Goal: Task Accomplishment & Management: Manage account settings

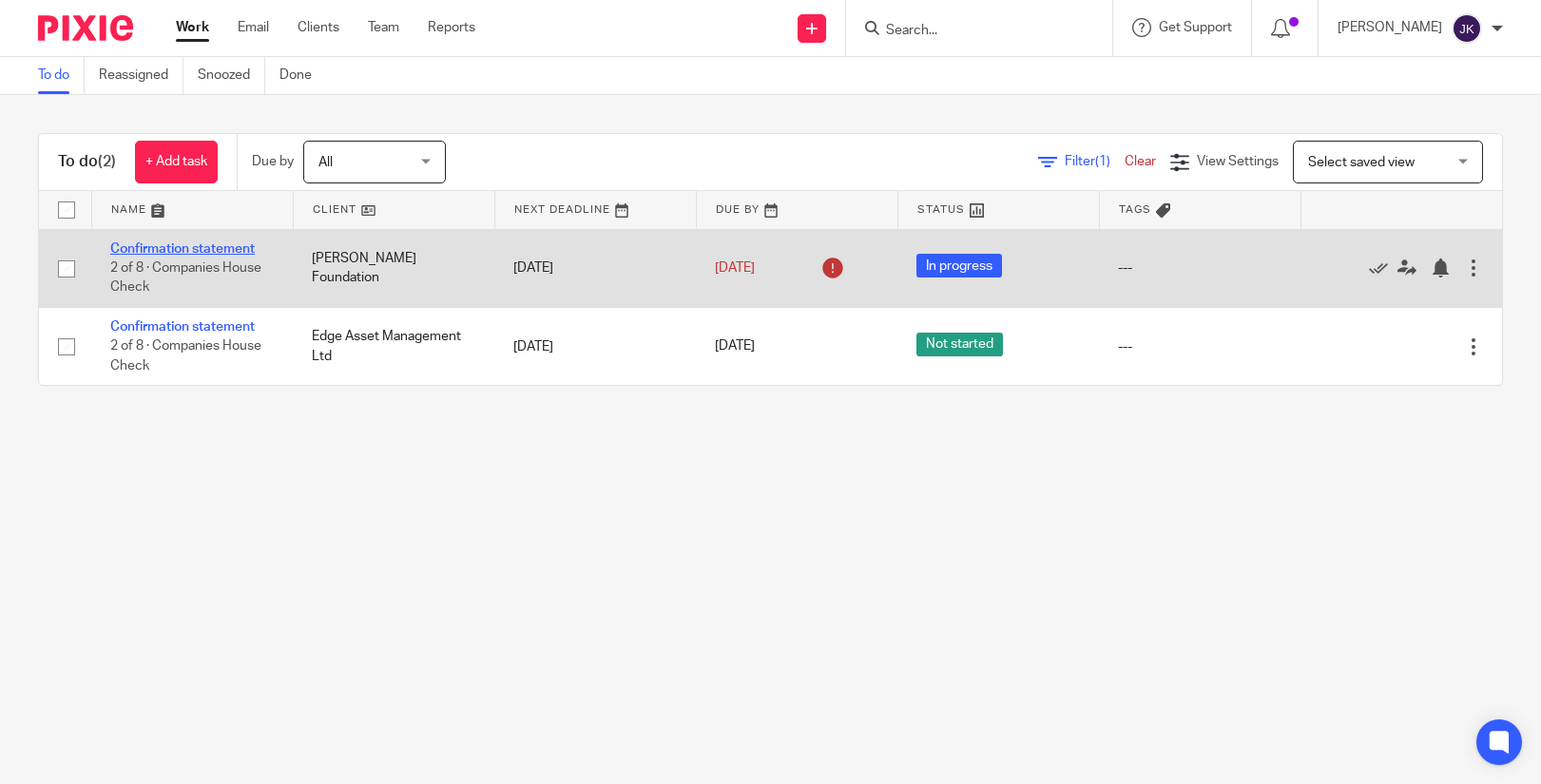
click at [197, 246] on link "Confirmation statement" at bounding box center [183, 249] width 145 height 13
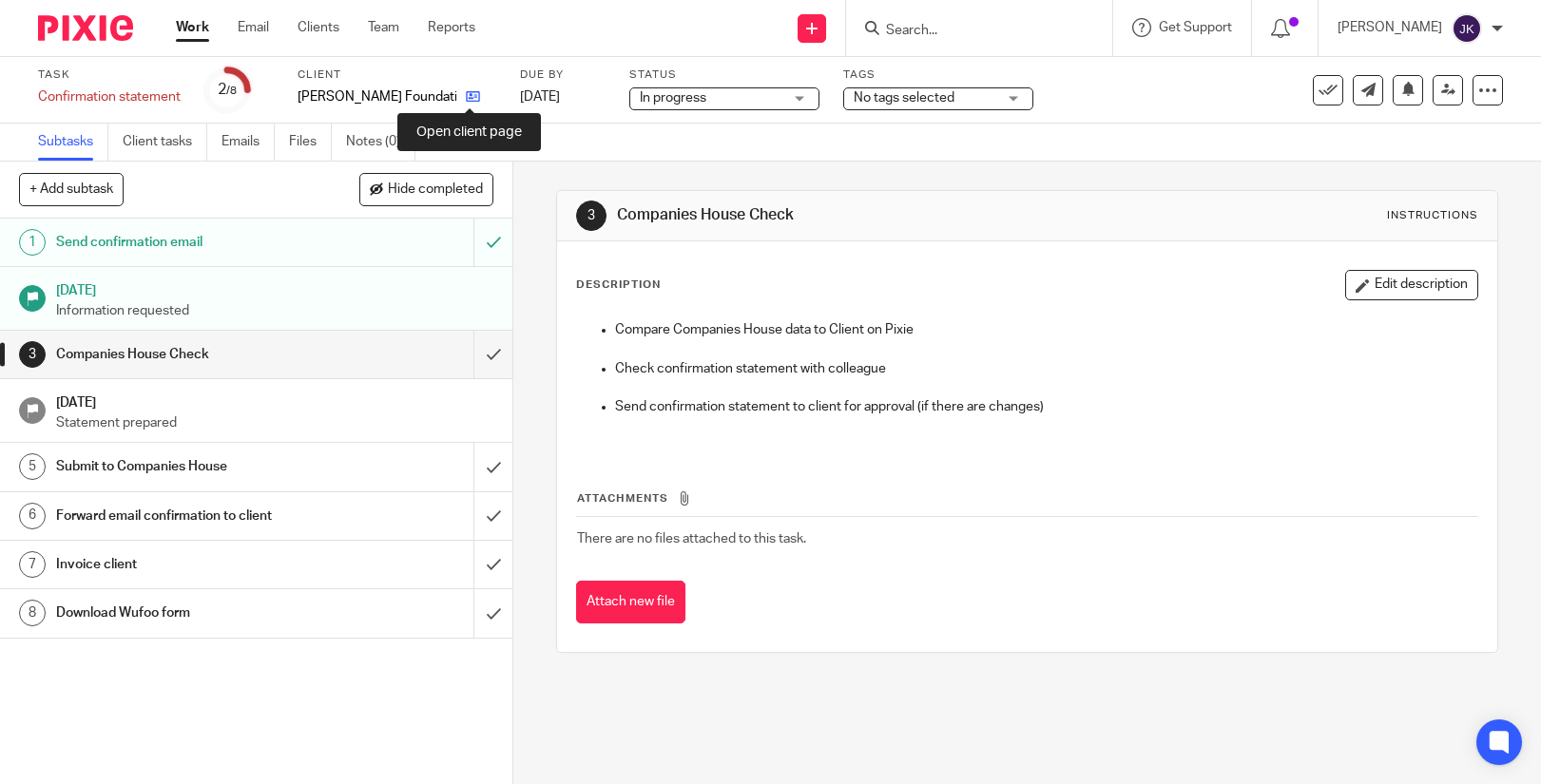
click at [457, 99] on link at bounding box center [468, 97] width 24 height 19
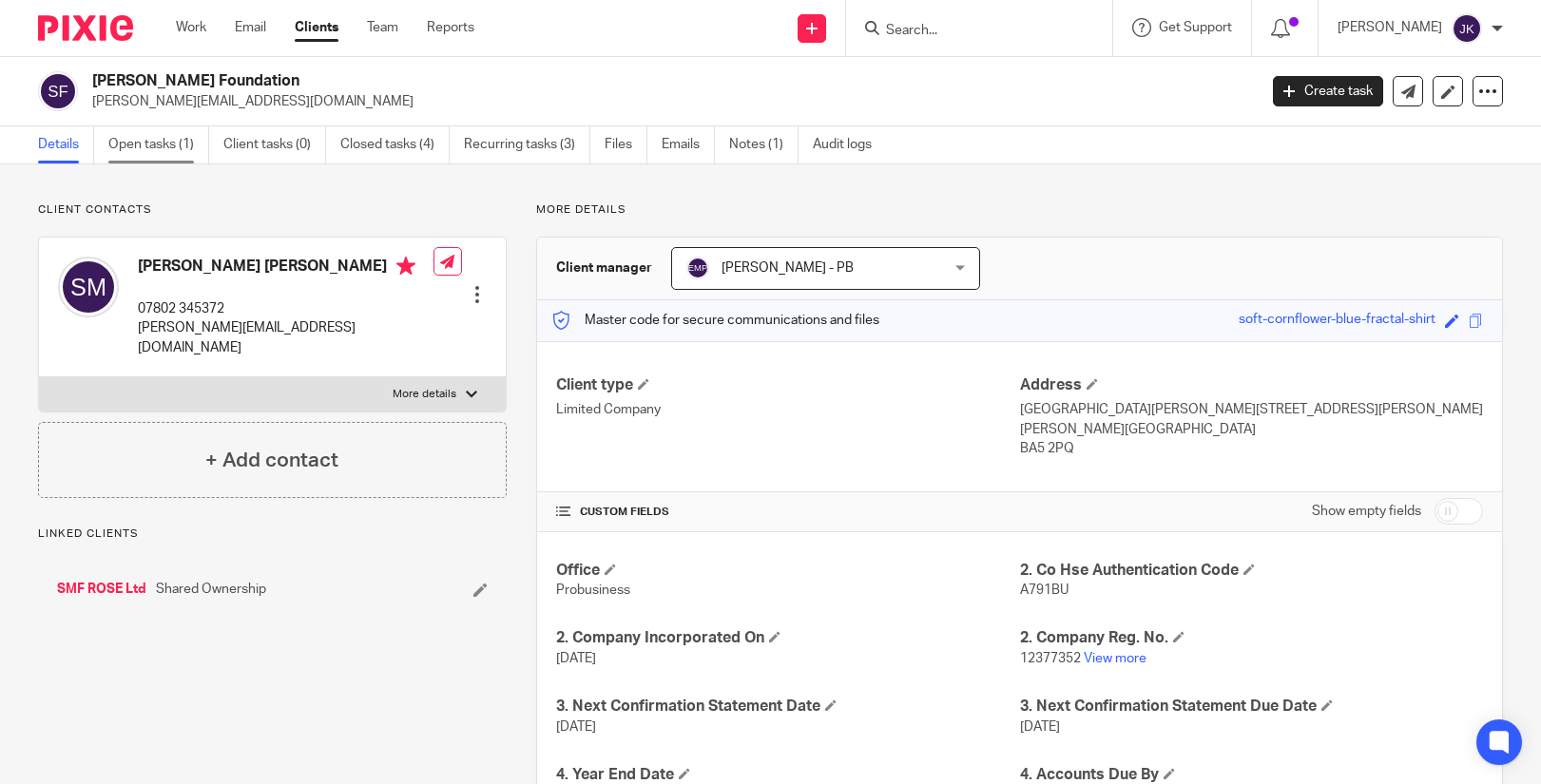
click at [129, 152] on link "Open tasks (1)" at bounding box center [159, 145] width 101 height 37
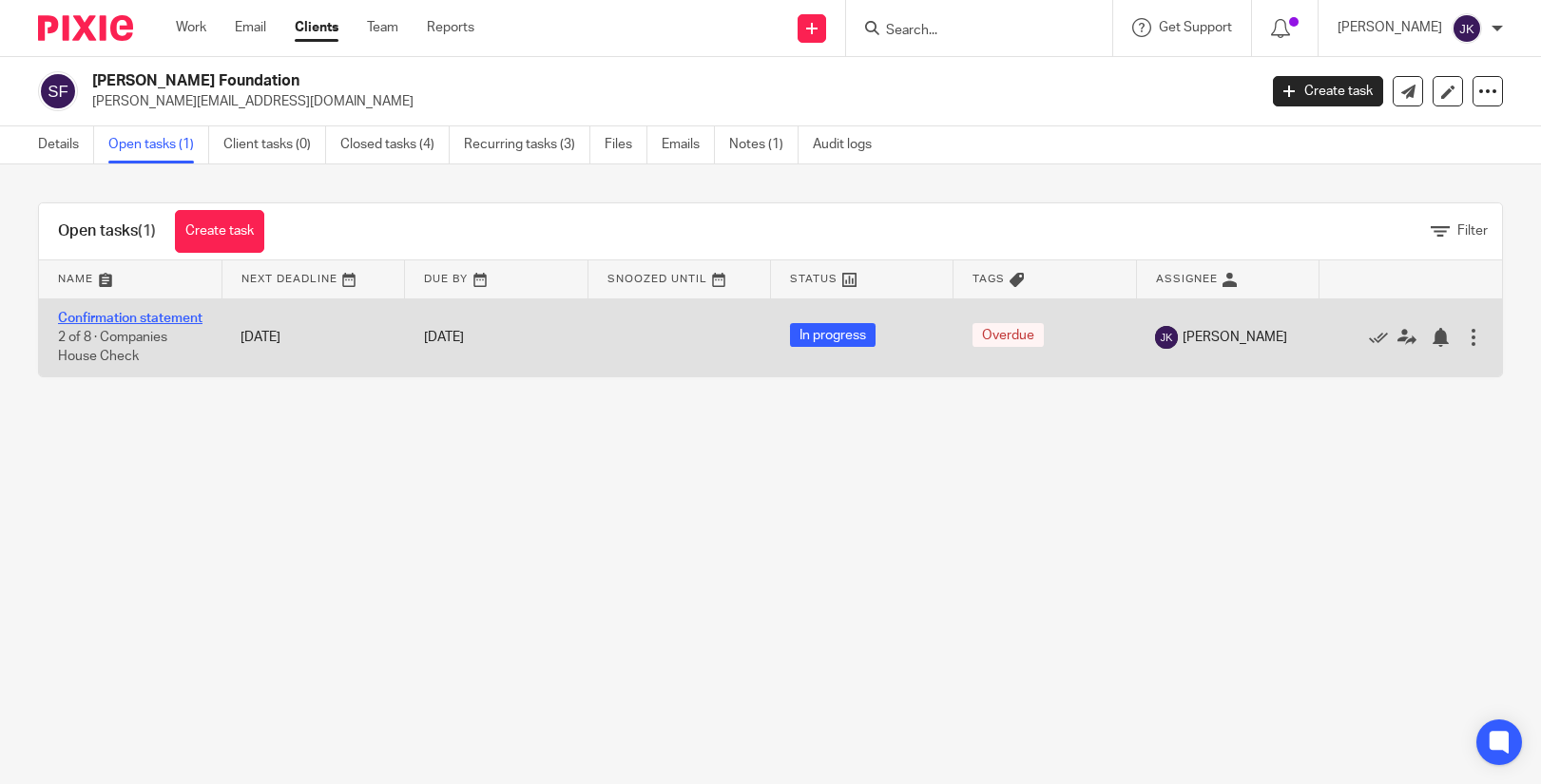
click at [98, 319] on link "Confirmation statement" at bounding box center [131, 318] width 145 height 13
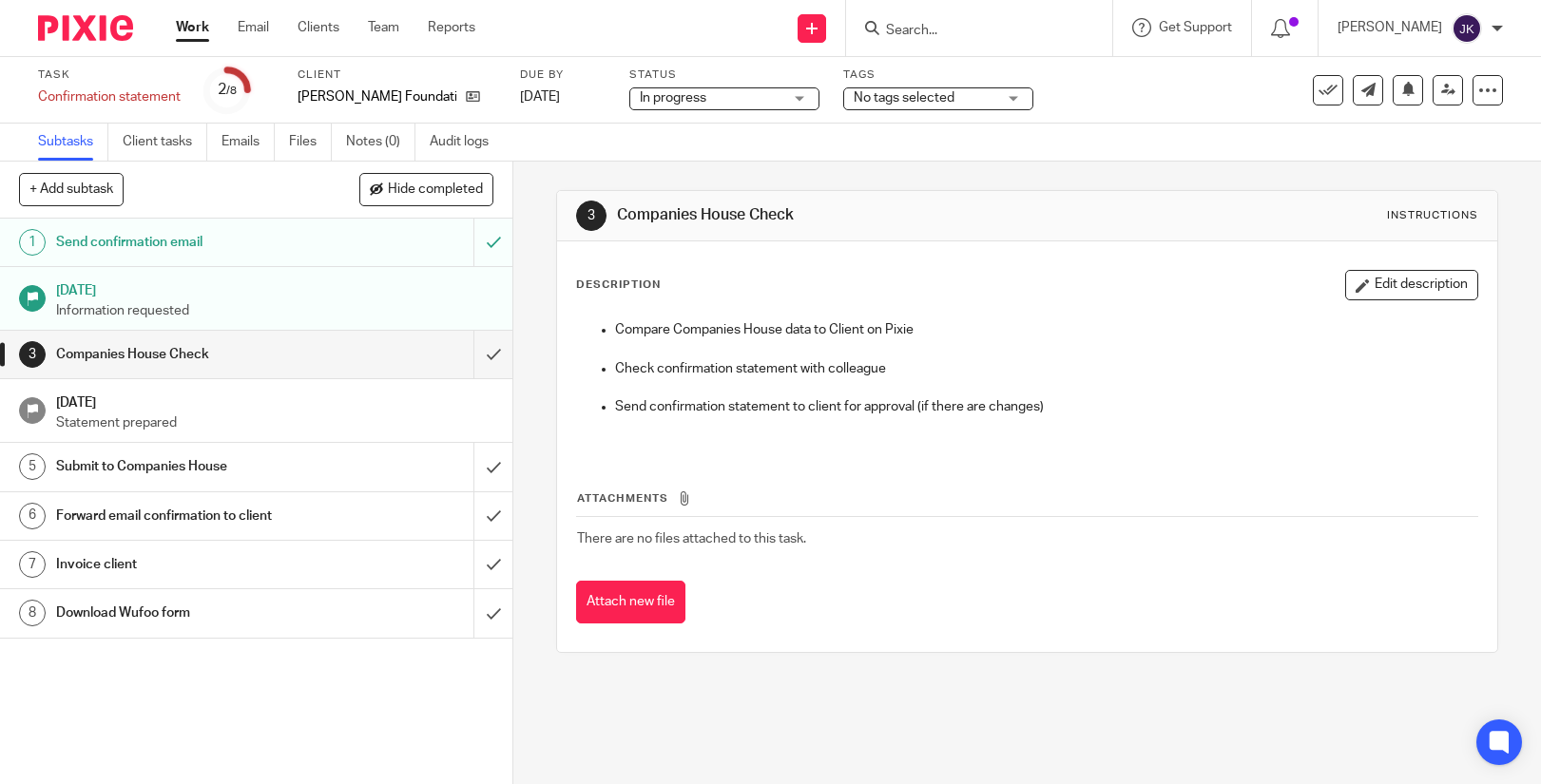
click at [952, 25] on input "Search" at bounding box center [970, 31] width 172 height 17
type input "ideas"
click at [915, 68] on link at bounding box center [1041, 82] width 321 height 44
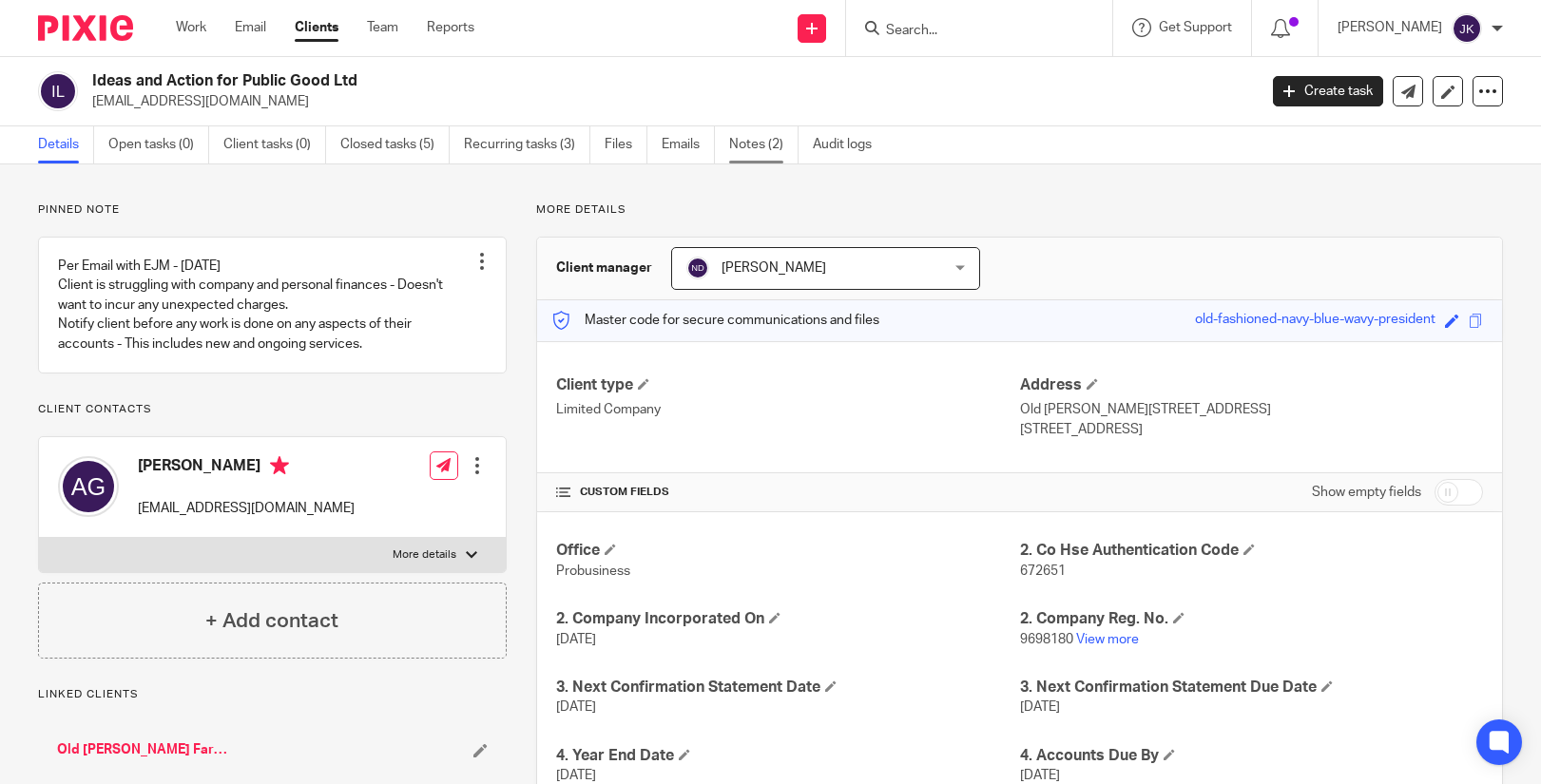
click at [741, 133] on link "Notes (2)" at bounding box center [763, 145] width 70 height 37
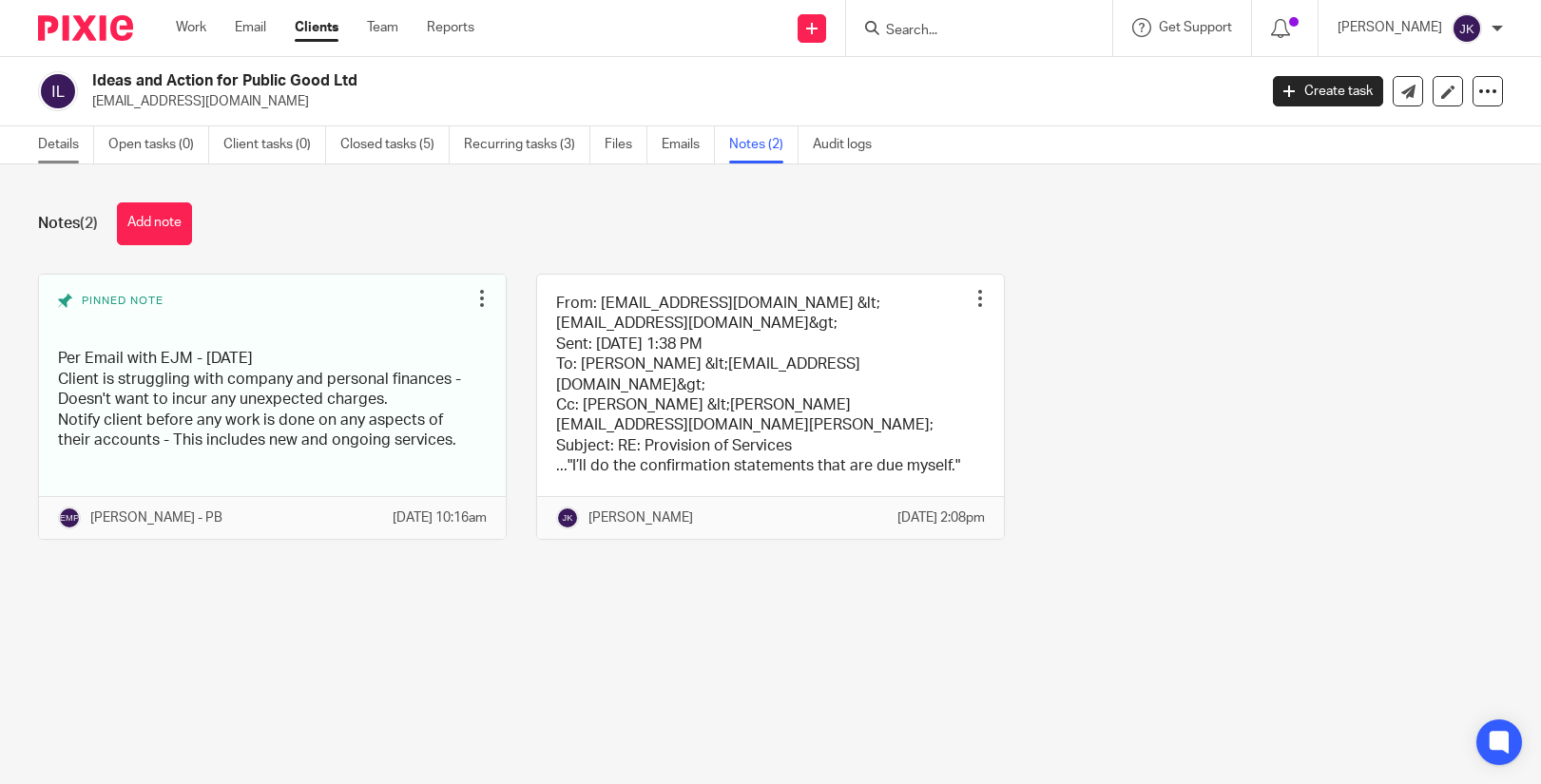
click at [53, 139] on link "Details" at bounding box center [66, 145] width 56 height 37
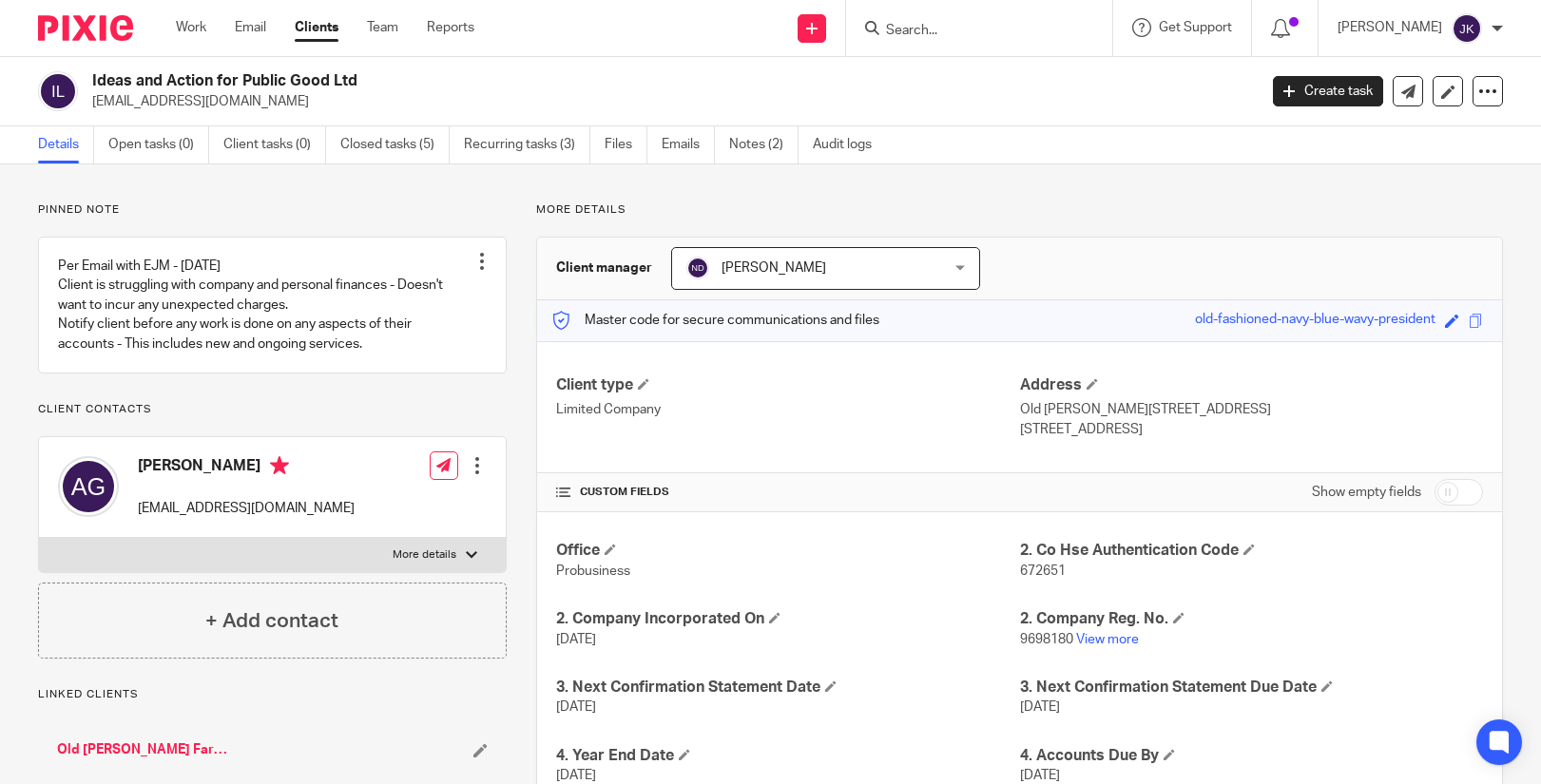
click at [174, 31] on div "Work Email Clients Team Reports Work Email Clients Team Reports Settings" at bounding box center [330, 28] width 346 height 56
click at [183, 28] on link "Work" at bounding box center [192, 28] width 30 height 19
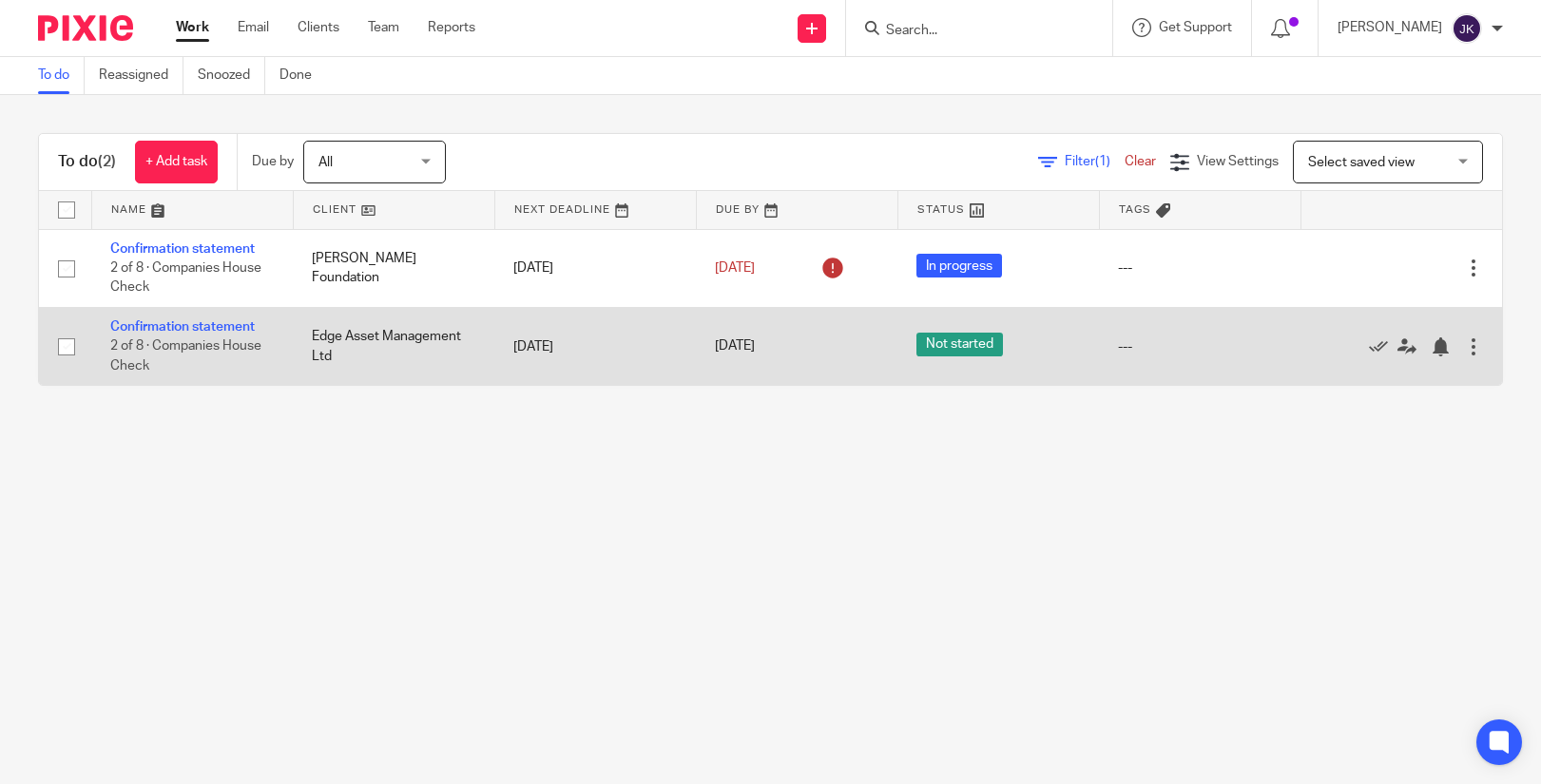
click at [230, 317] on td "Confirmation statement 2 of 8 · Companies House Check" at bounding box center [192, 346] width 201 height 78
click at [226, 330] on link "Confirmation statement" at bounding box center [183, 327] width 145 height 13
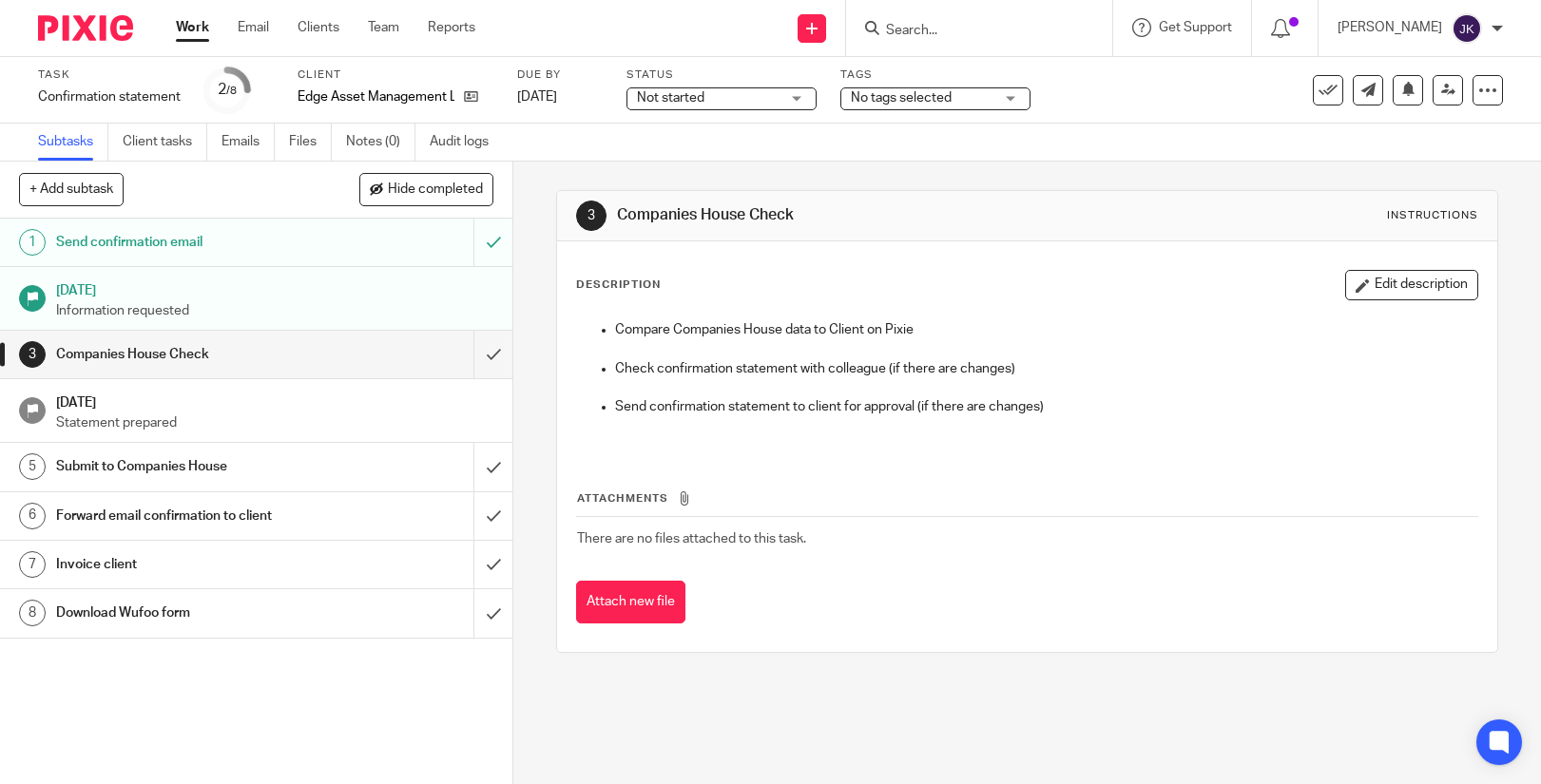
click at [884, 39] on input "Search" at bounding box center [970, 31] width 172 height 17
click at [202, 24] on link "Work" at bounding box center [193, 28] width 33 height 19
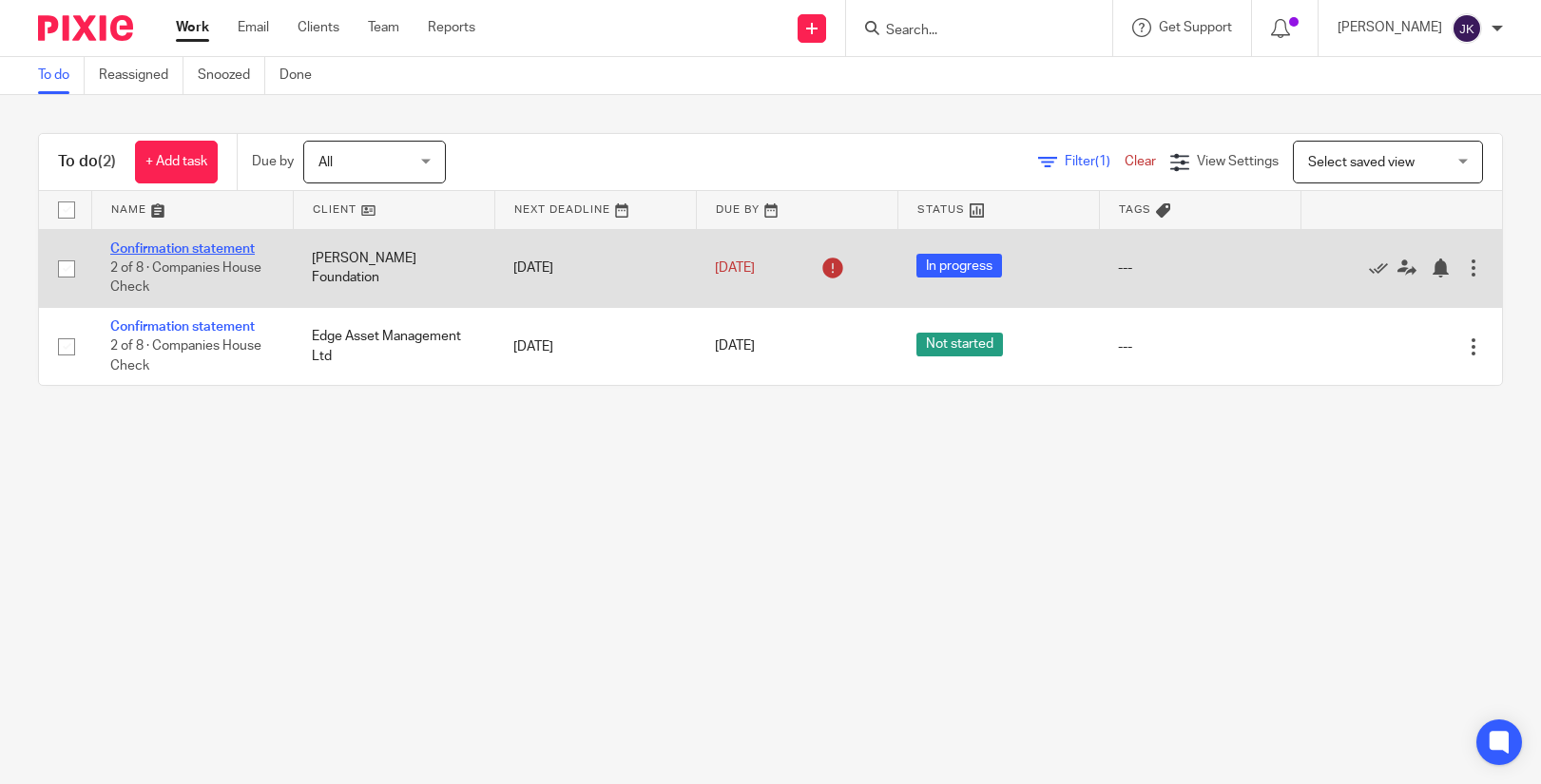
click at [186, 246] on link "Confirmation statement" at bounding box center [183, 249] width 145 height 13
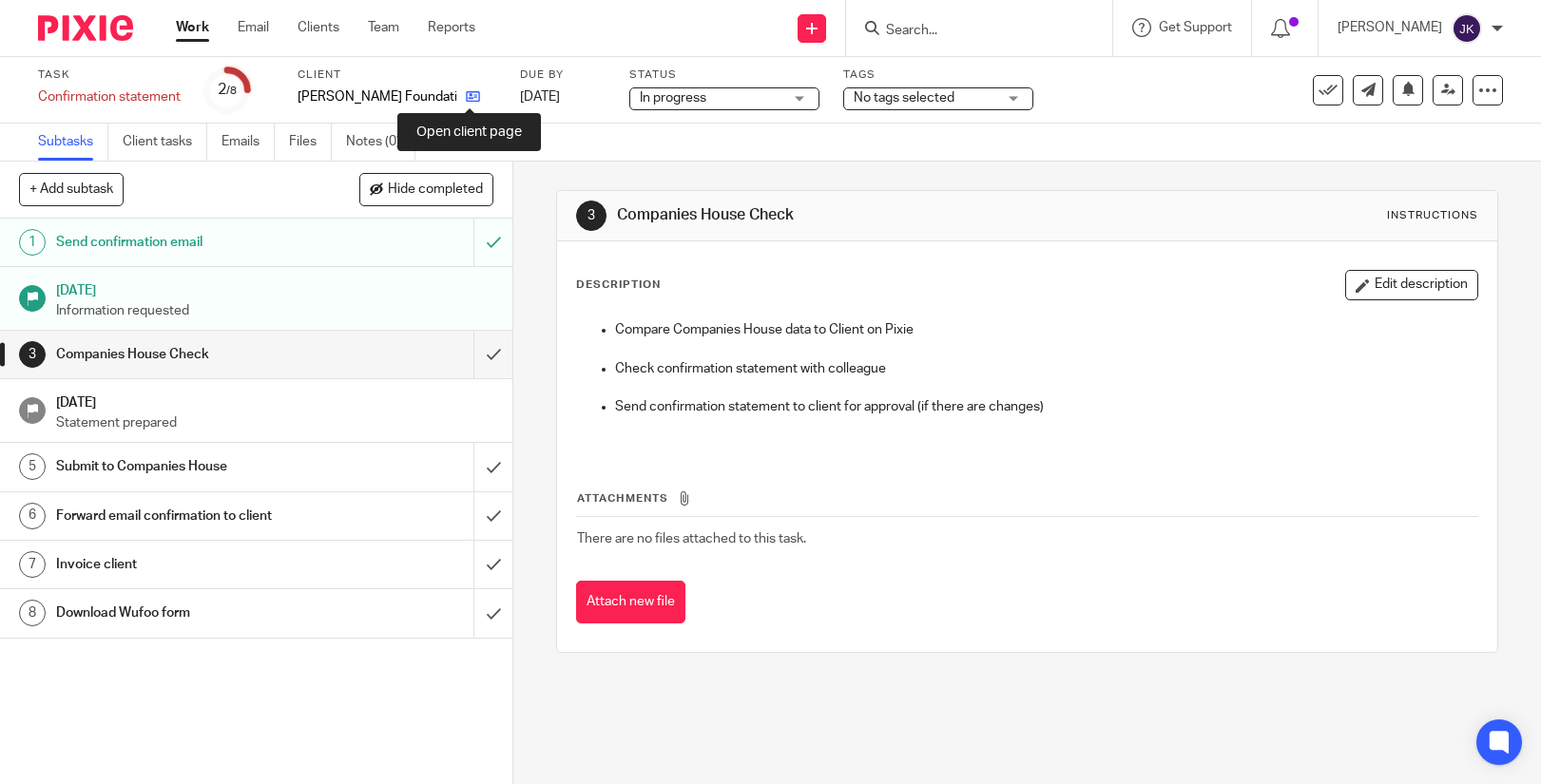
click at [475, 102] on icon at bounding box center [473, 96] width 14 height 14
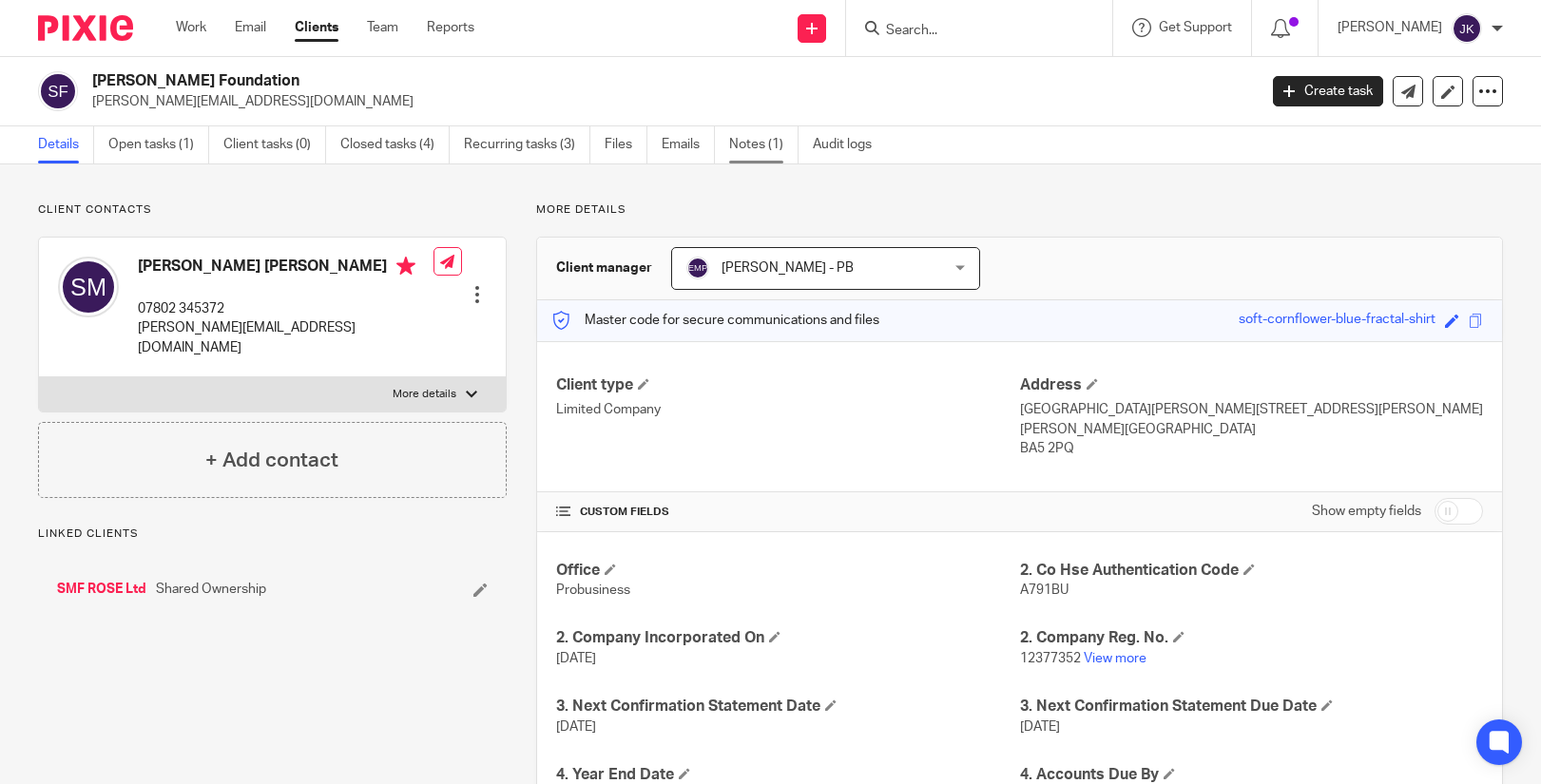
click at [754, 139] on link "Notes (1)" at bounding box center [763, 145] width 70 height 37
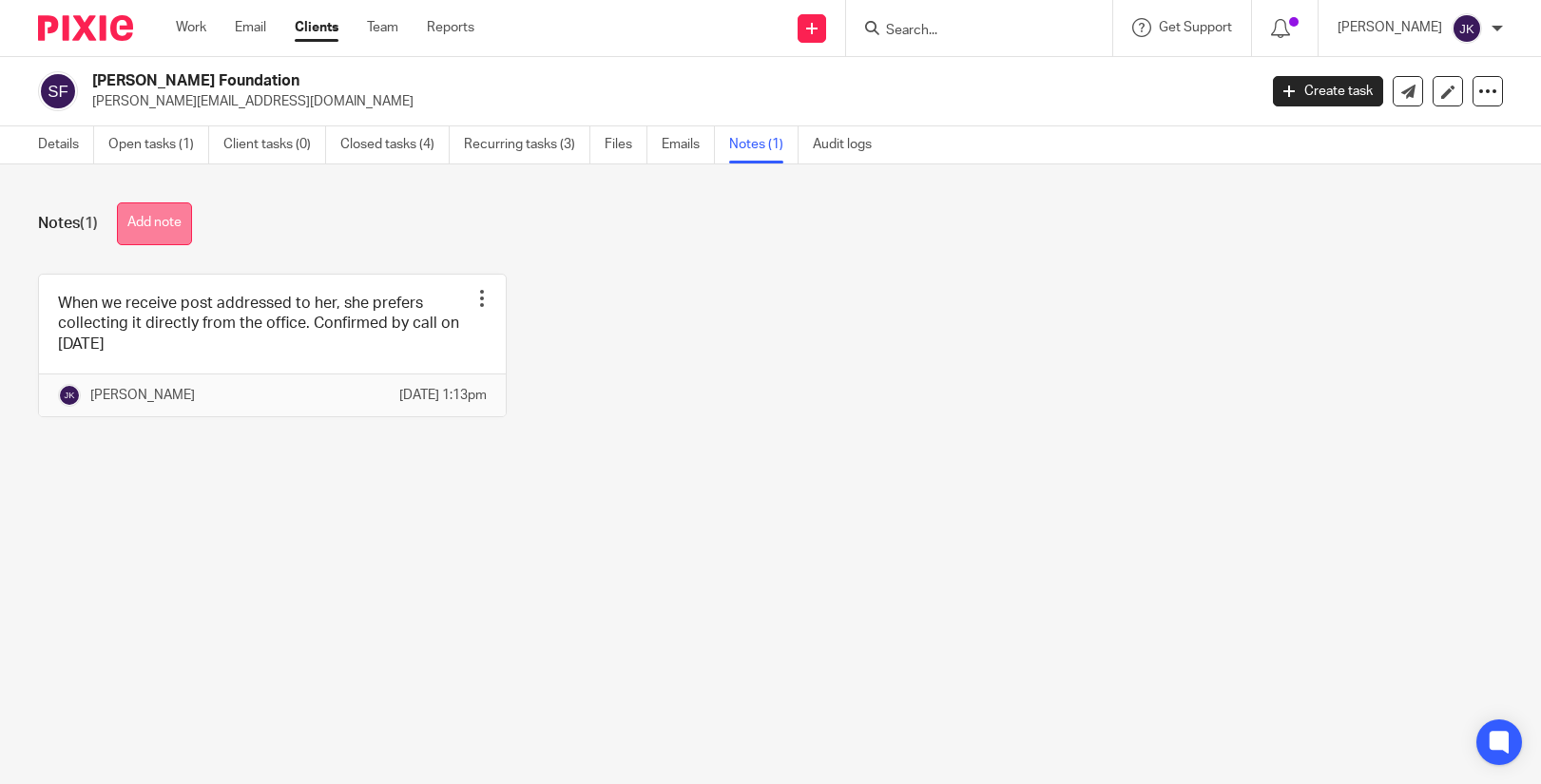
click at [152, 210] on button "Add note" at bounding box center [154, 223] width 75 height 43
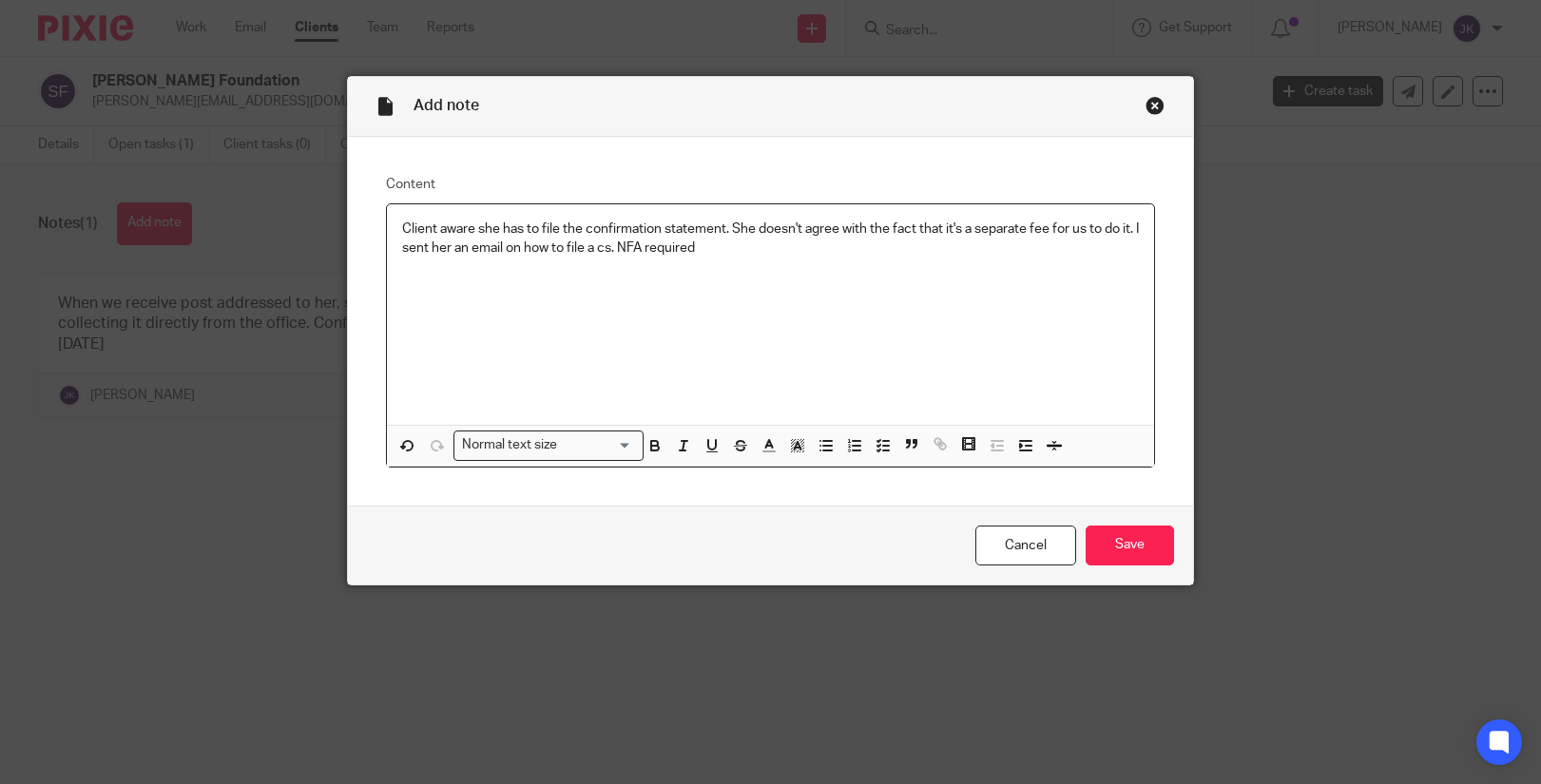
click at [611, 249] on p "Client aware she has to file the confirmation statement. She doesn't agree with…" at bounding box center [771, 238] width 738 height 39
click at [769, 250] on p "Client aware she has to file the confirmation statement. She doesn't agree with…" at bounding box center [771, 238] width 738 height 39
click at [1109, 553] on input "Save" at bounding box center [1129, 546] width 89 height 41
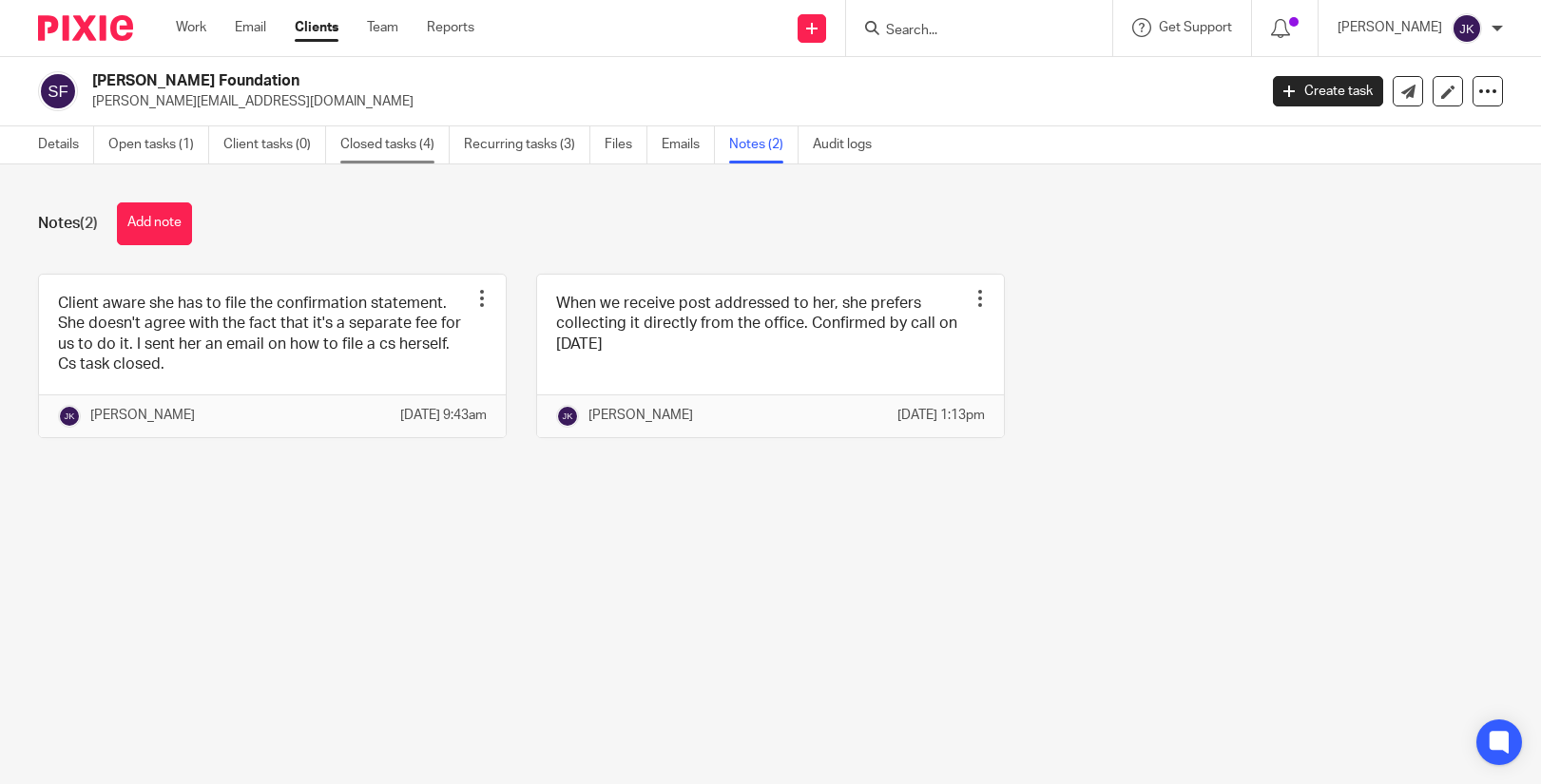
click at [375, 148] on link "Closed tasks (4)" at bounding box center [395, 145] width 110 height 37
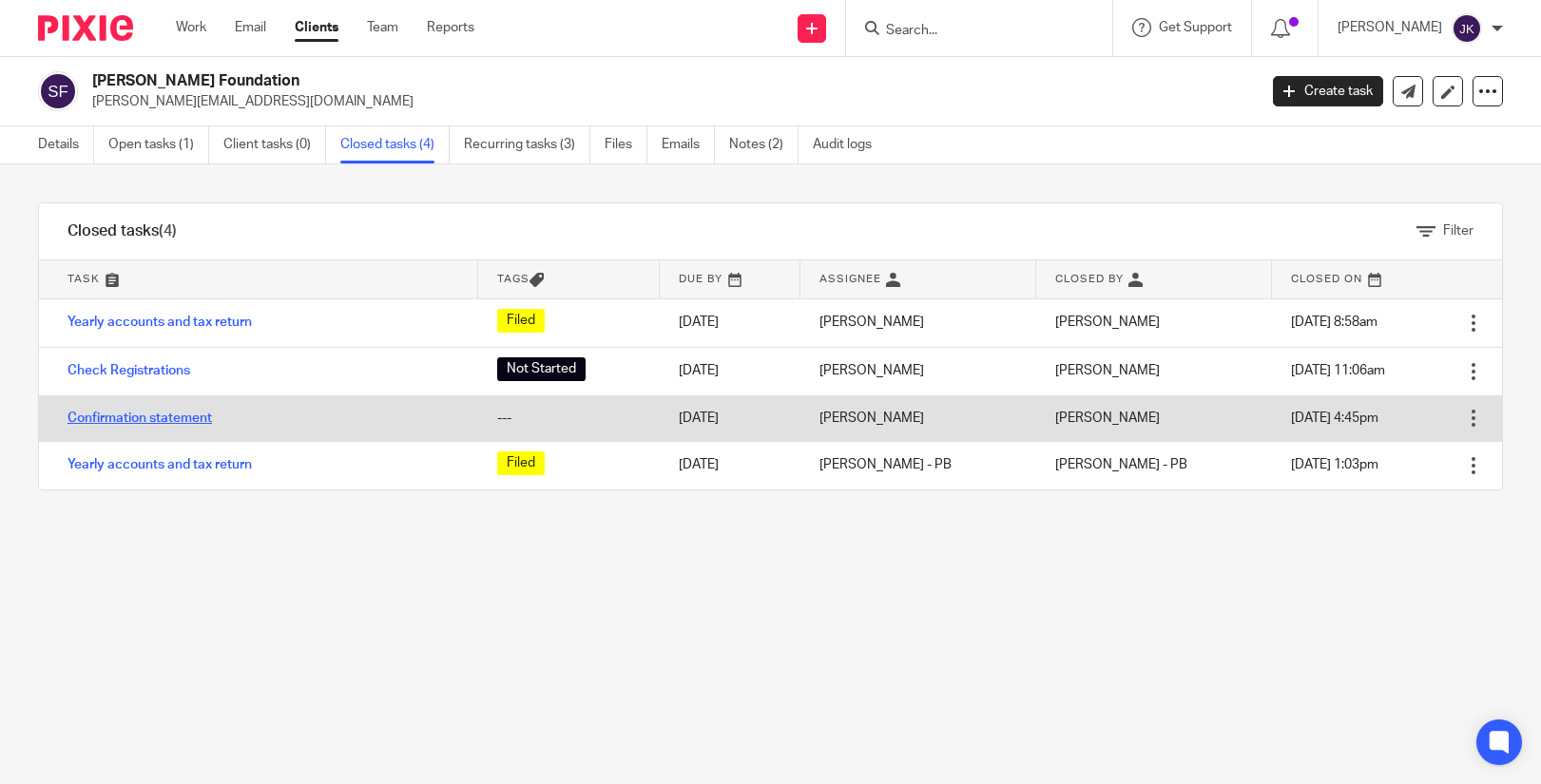
click at [160, 412] on link "Confirmation statement" at bounding box center [140, 418] width 145 height 13
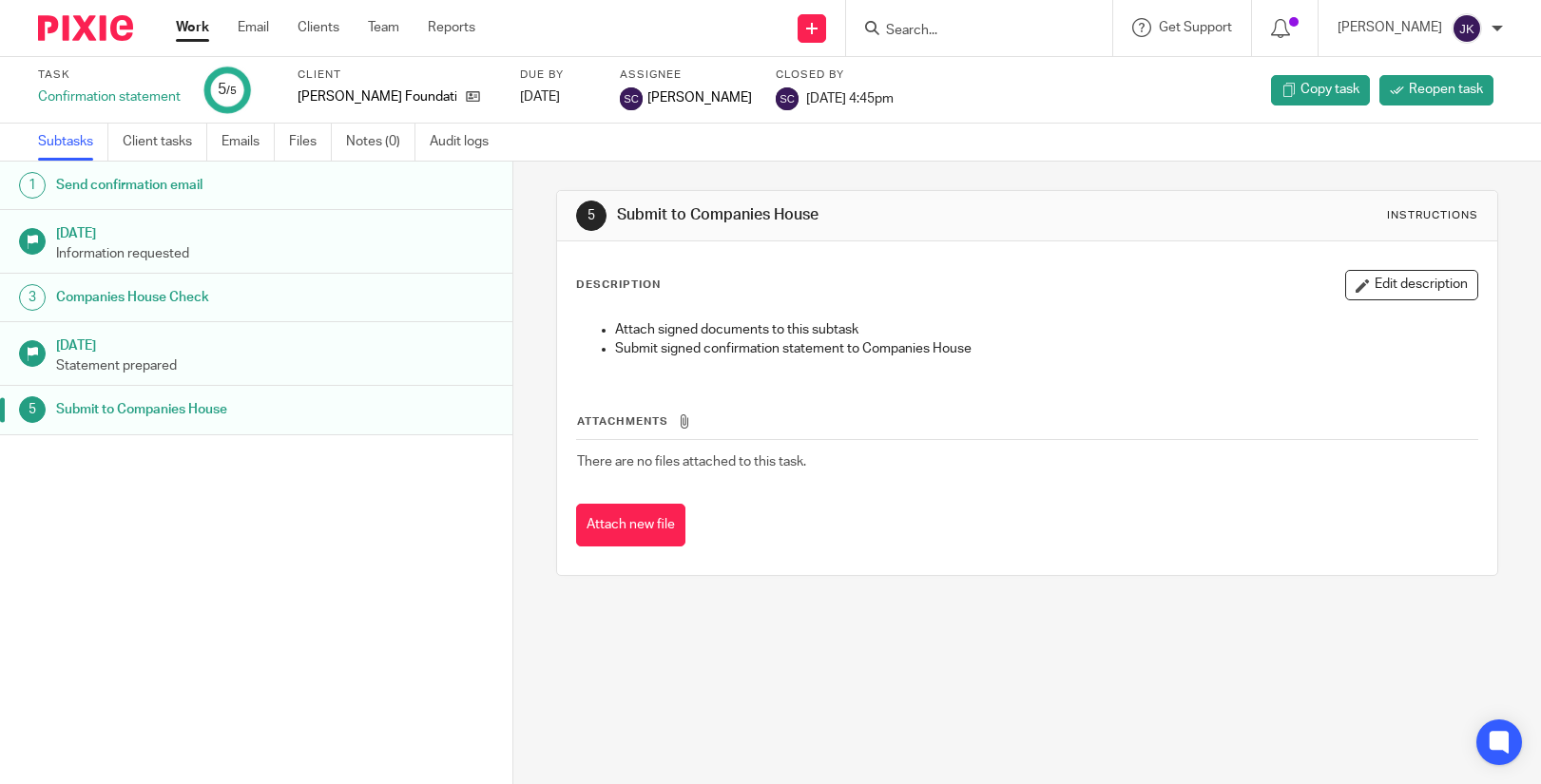
click at [186, 23] on link "Work" at bounding box center [193, 28] width 33 height 19
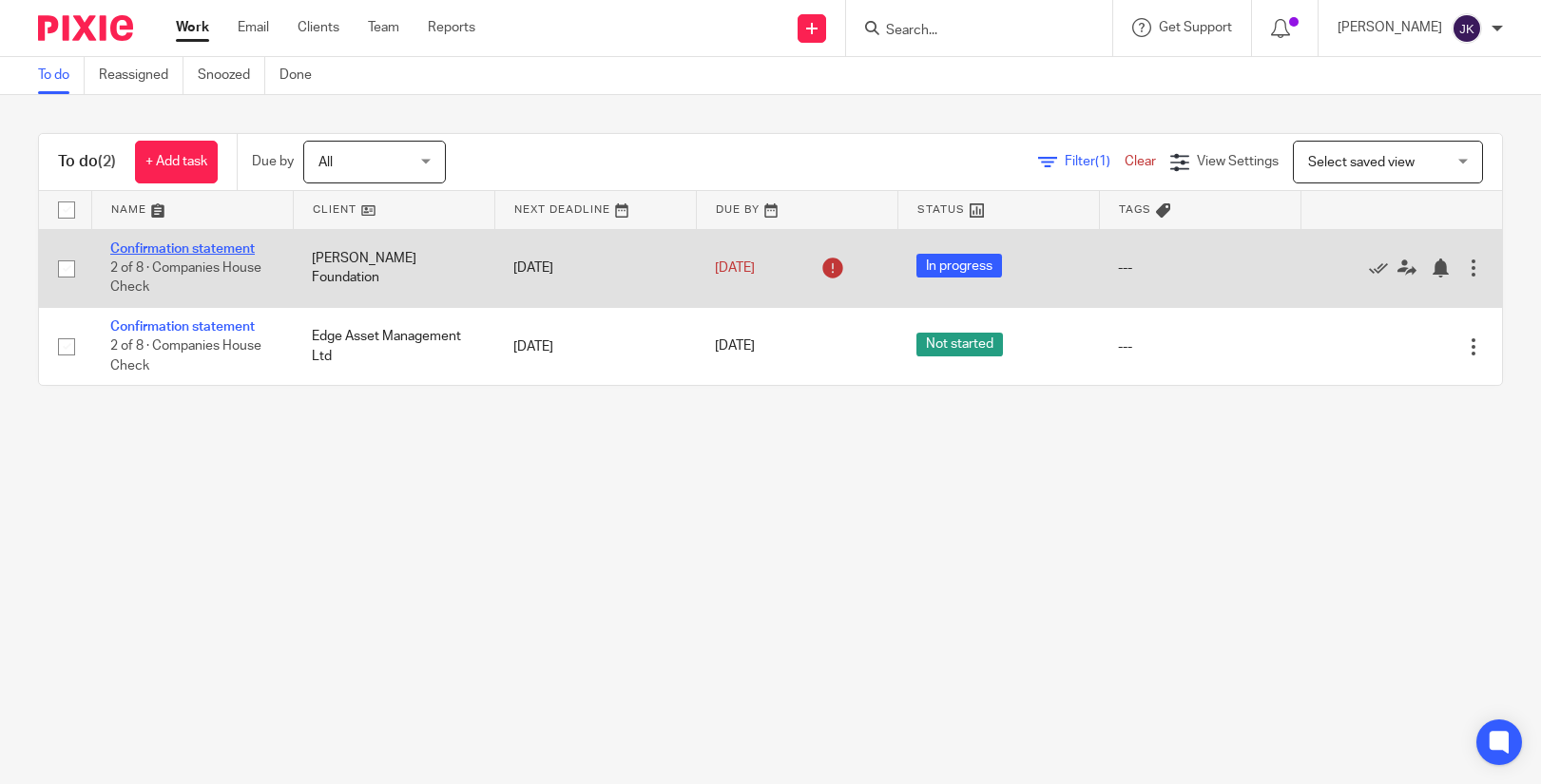
click at [218, 250] on link "Confirmation statement" at bounding box center [183, 249] width 145 height 13
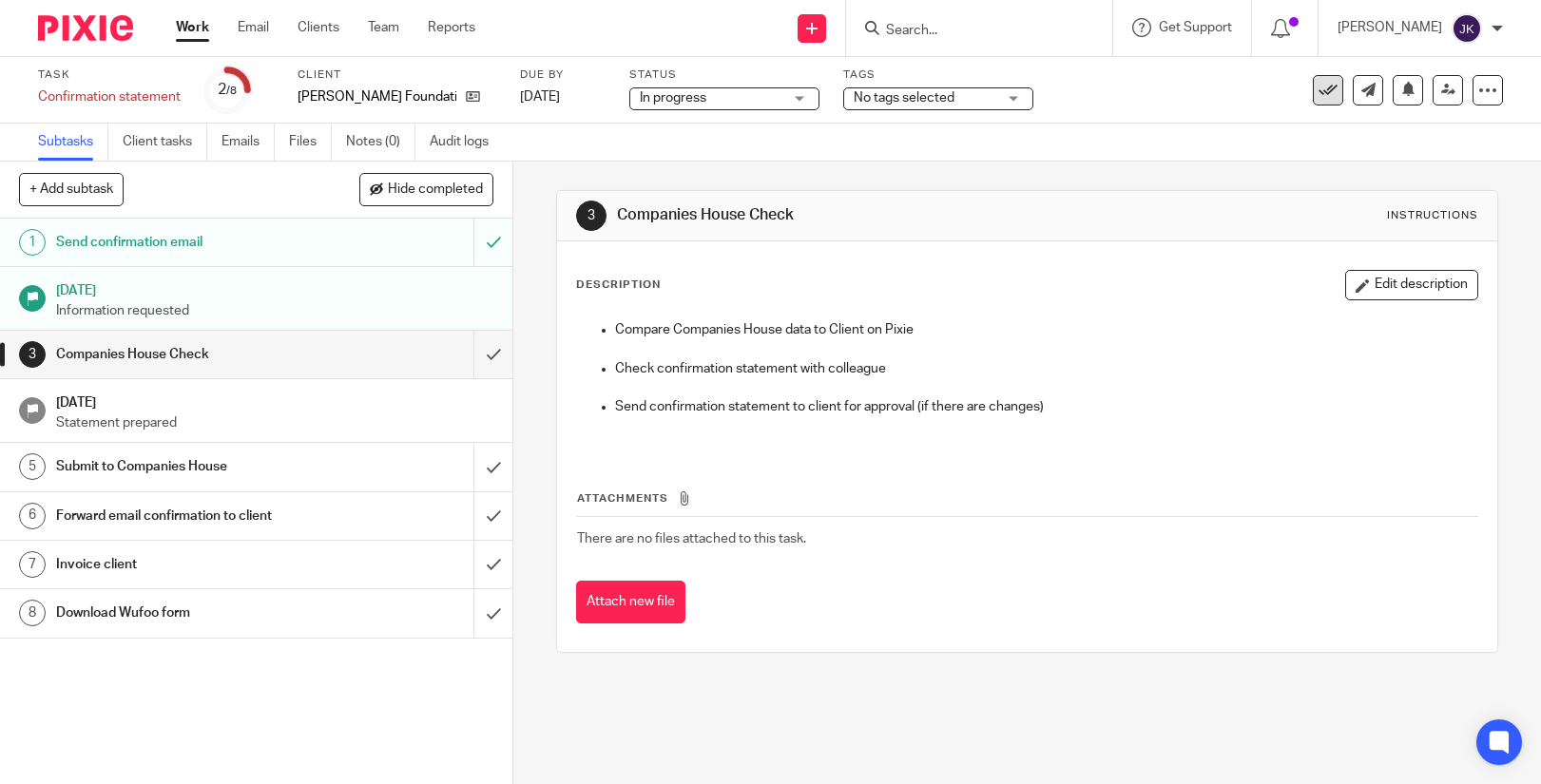
click at [1318, 91] on icon at bounding box center [1328, 90] width 19 height 19
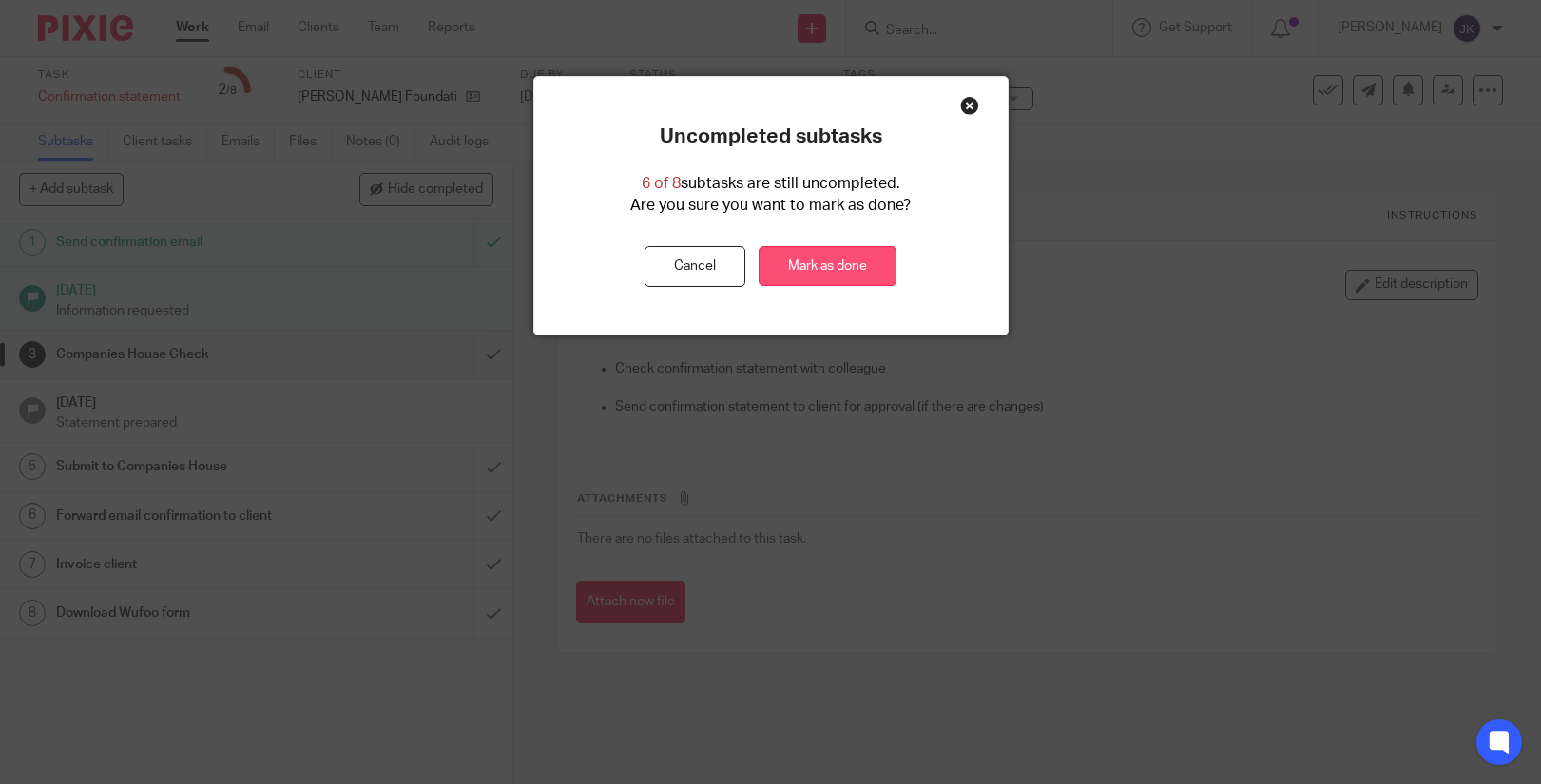
click at [815, 263] on link "Mark as done" at bounding box center [827, 266] width 138 height 41
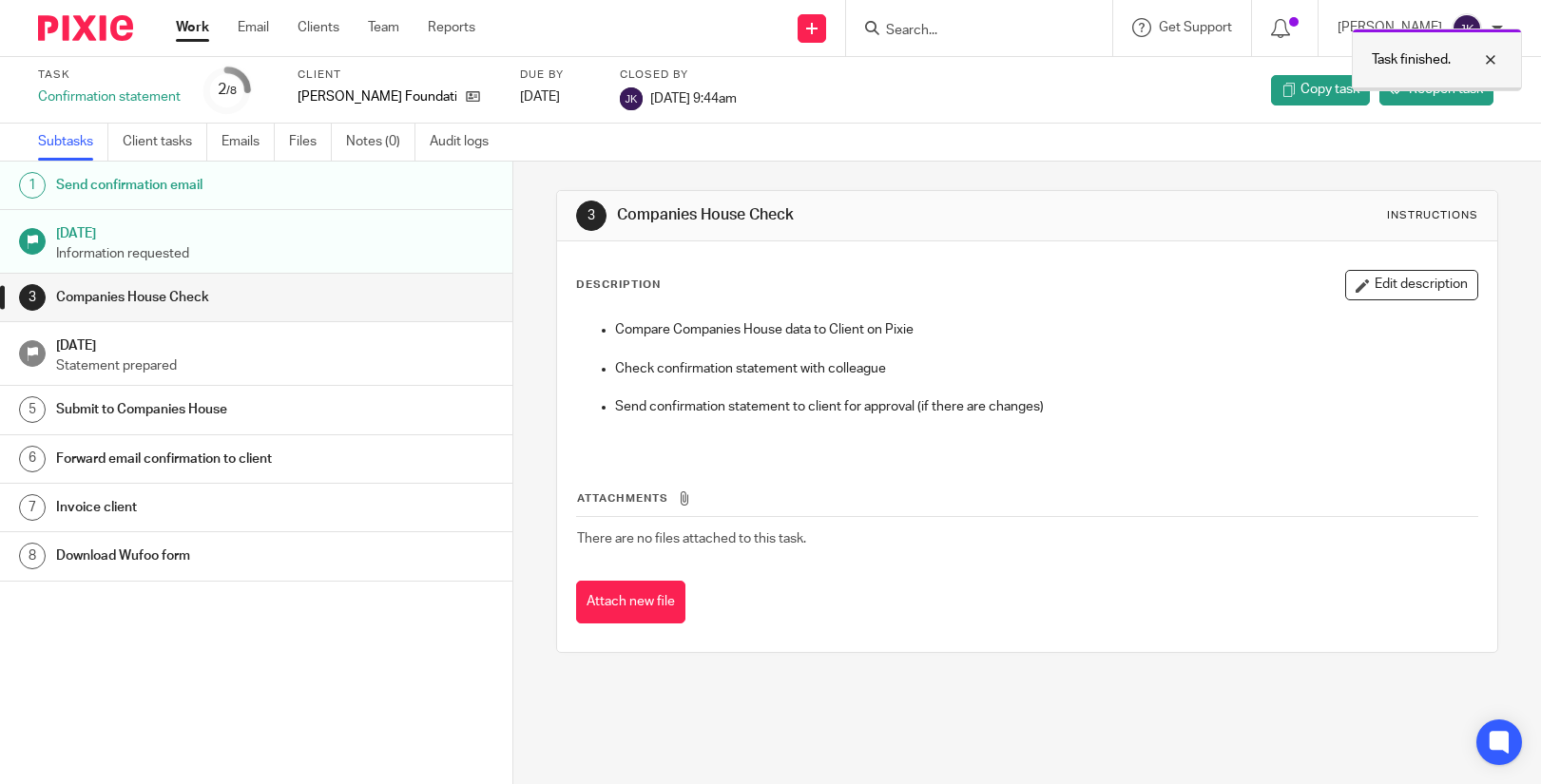
click at [1490, 63] on div at bounding box center [1476, 60] width 51 height 23
click at [1482, 23] on div "[PERSON_NAME]" at bounding box center [1420, 29] width 166 height 30
click at [1409, 123] on li "Logout" at bounding box center [1429, 132] width 126 height 28
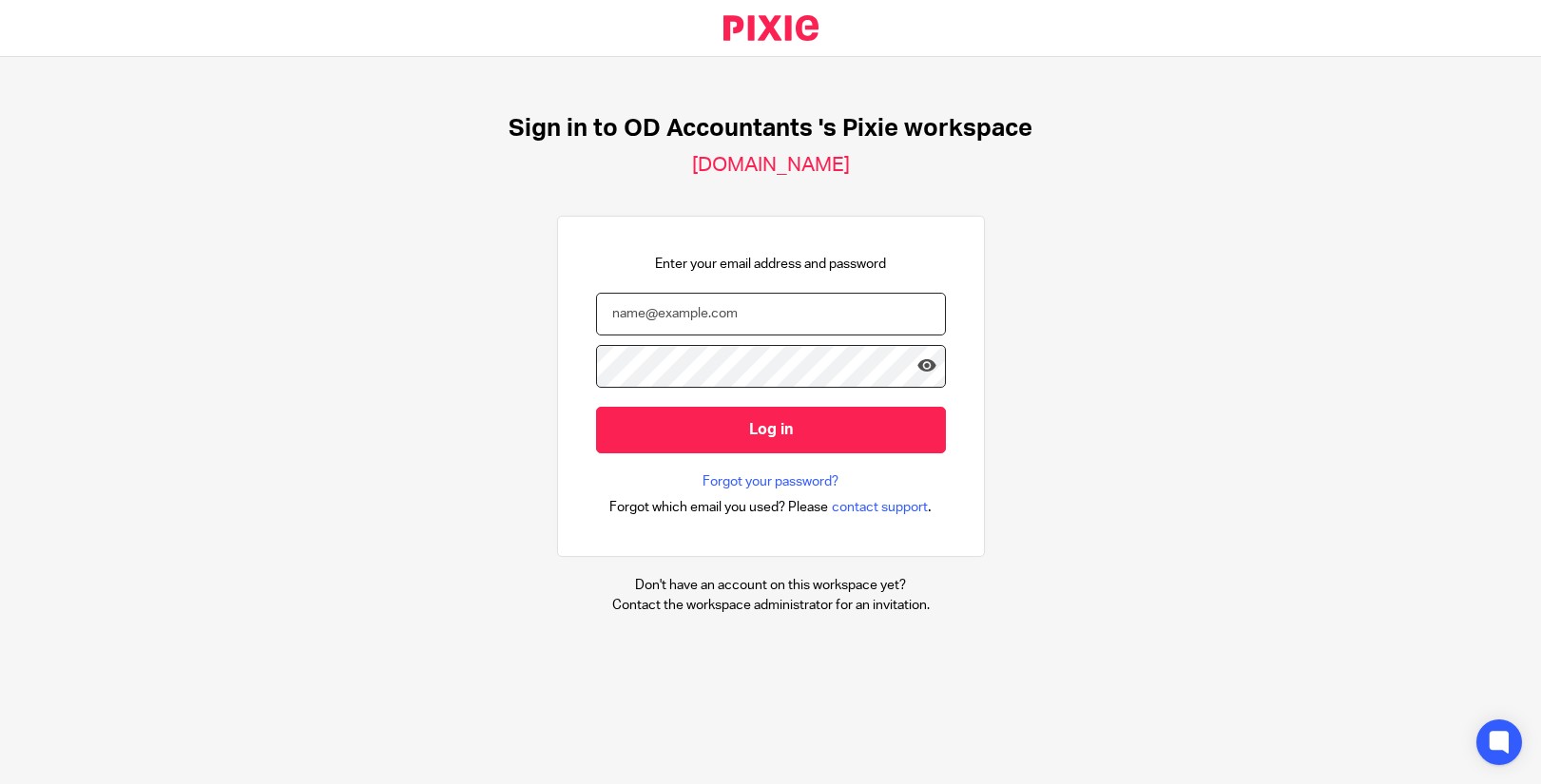
click at [703, 330] on input "email" at bounding box center [770, 313] width 350 height 43
type input "johanne@odaccountants.co.uk"
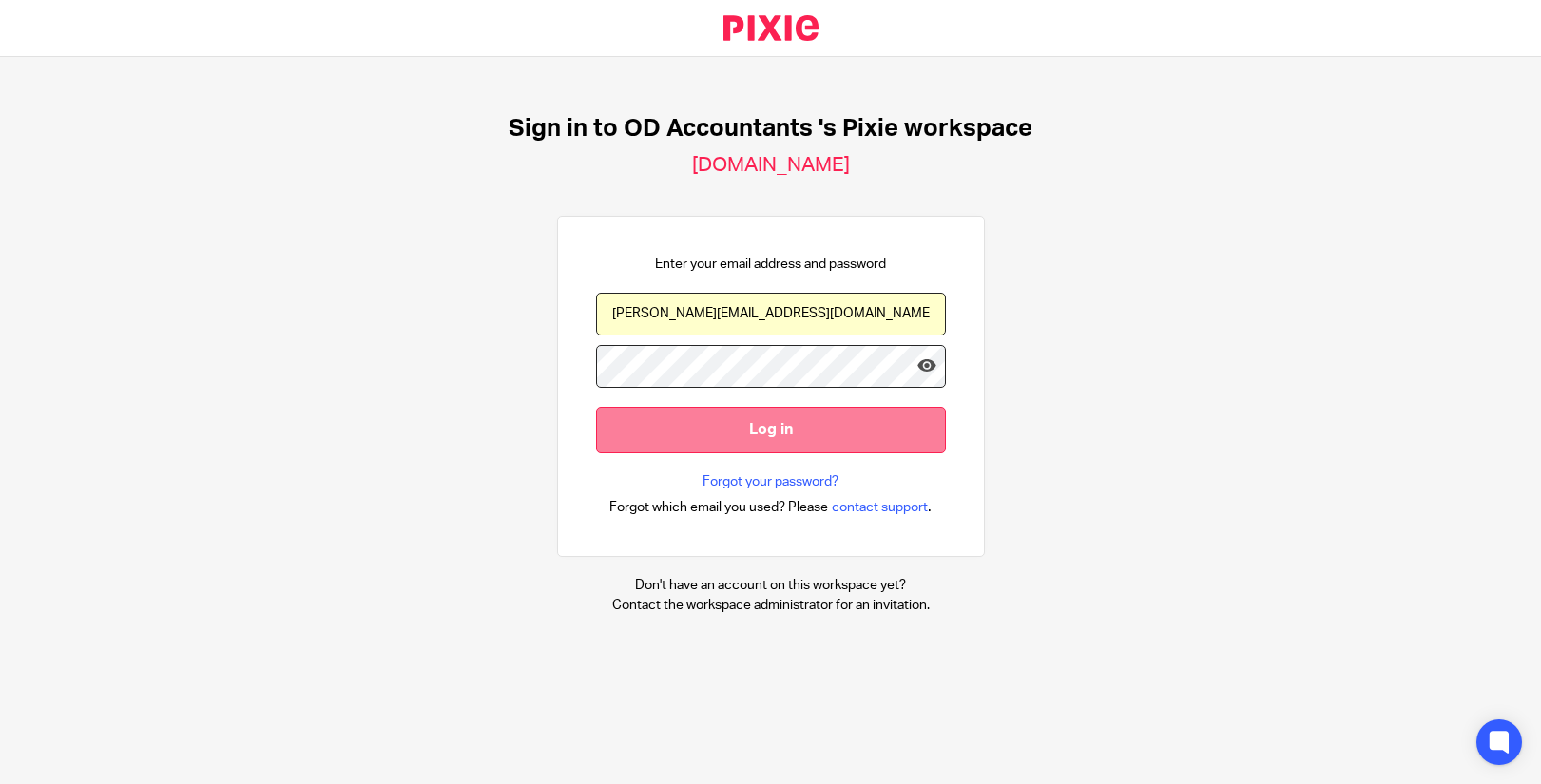
click at [697, 419] on input "Log in" at bounding box center [770, 430] width 350 height 47
